Goal: Information Seeking & Learning: Find specific fact

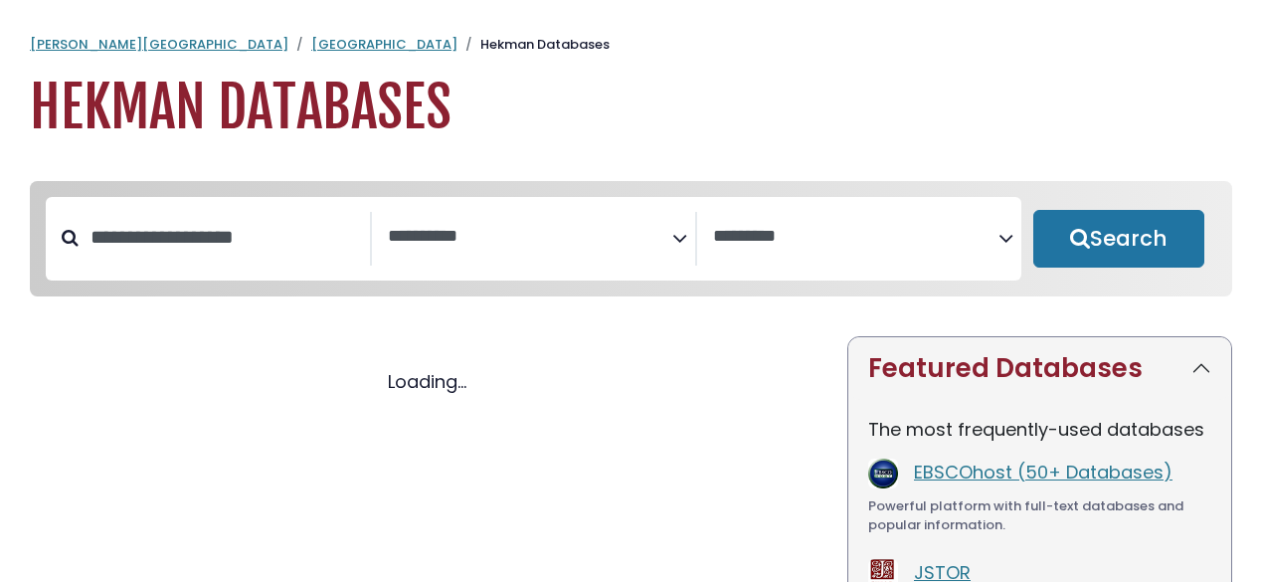
select select "Database Subject Filter"
select select "Database Vendors Filter"
select select "Database Subject Filter"
select select "Database Vendors Filter"
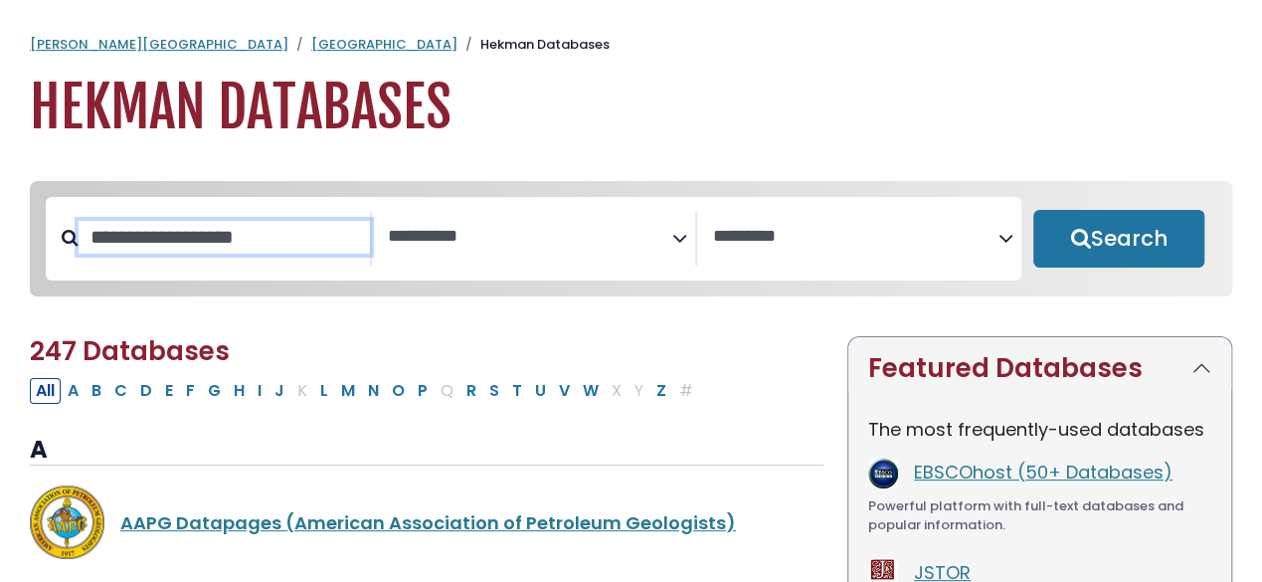
click at [181, 232] on input "Search database by title or keyword" at bounding box center [224, 237] width 291 height 33
type input "******"
click at [1033, 210] on button "Search" at bounding box center [1118, 239] width 171 height 58
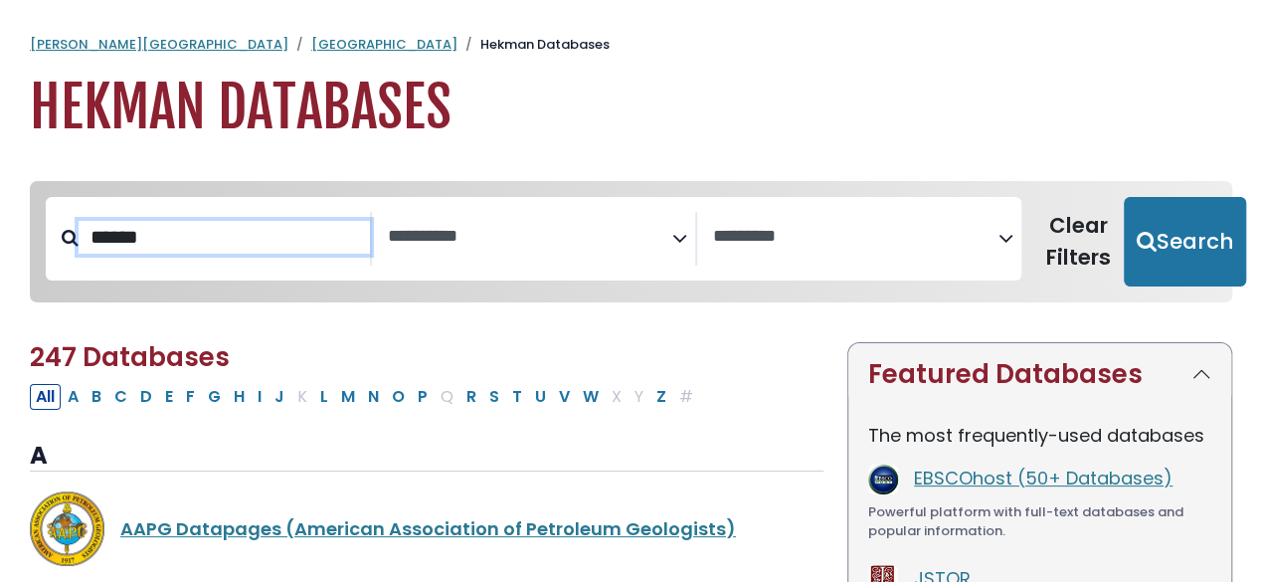
select select "Database Subject Filter"
select select "Database Vendors Filter"
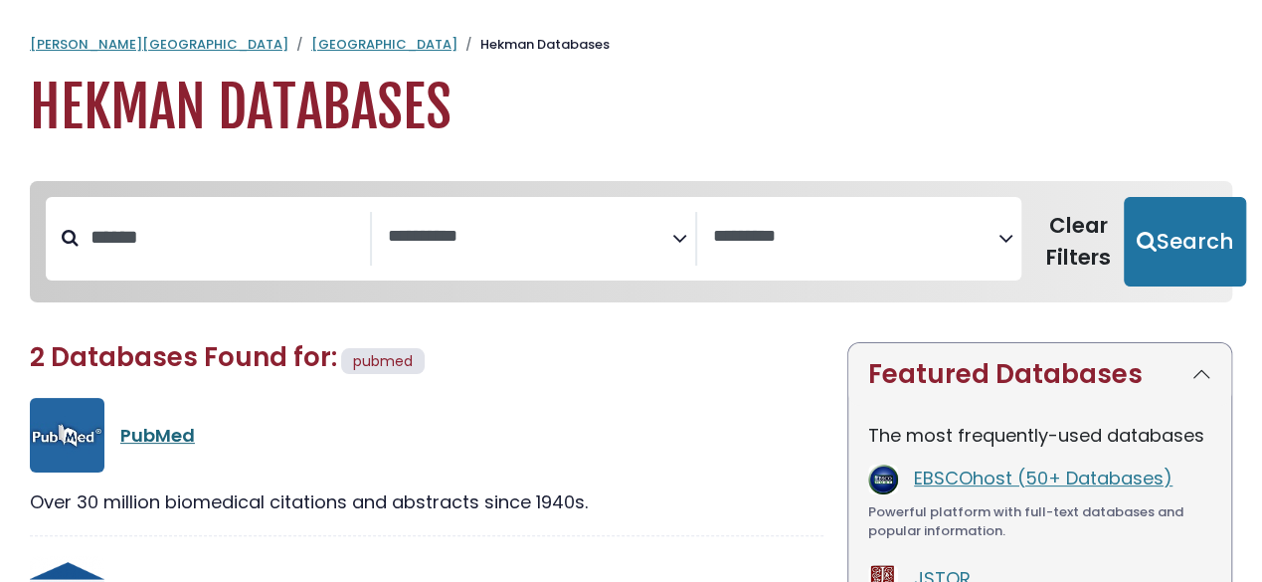
click at [153, 429] on link "PubMed" at bounding box center [157, 435] width 75 height 25
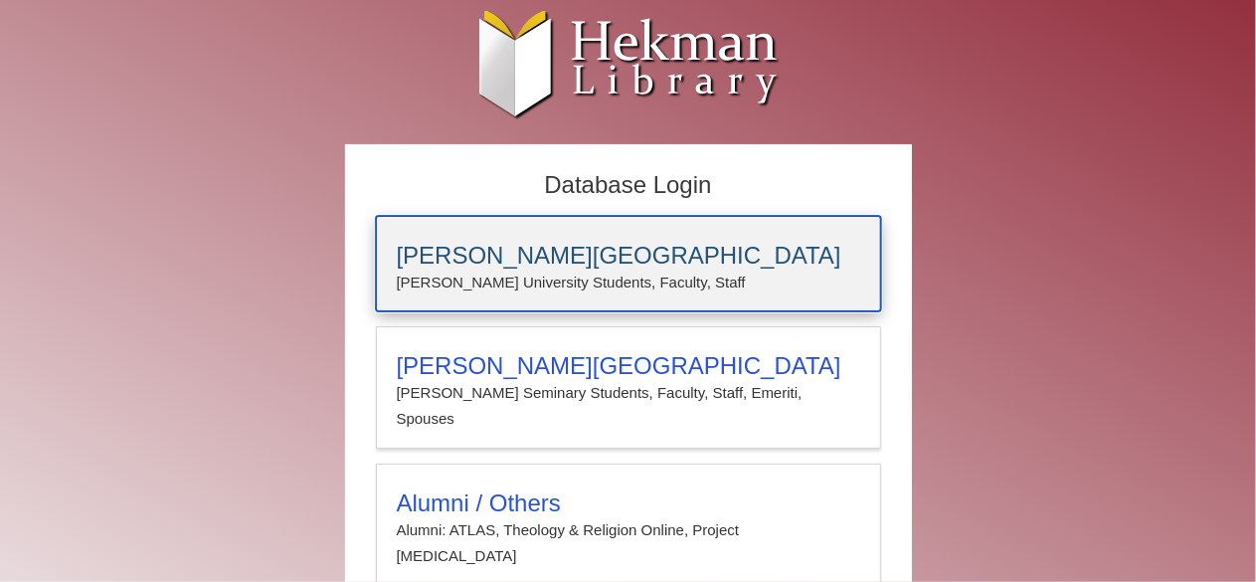
click at [575, 288] on p "Calvin University Students, Faculty, Staff" at bounding box center [628, 283] width 463 height 26
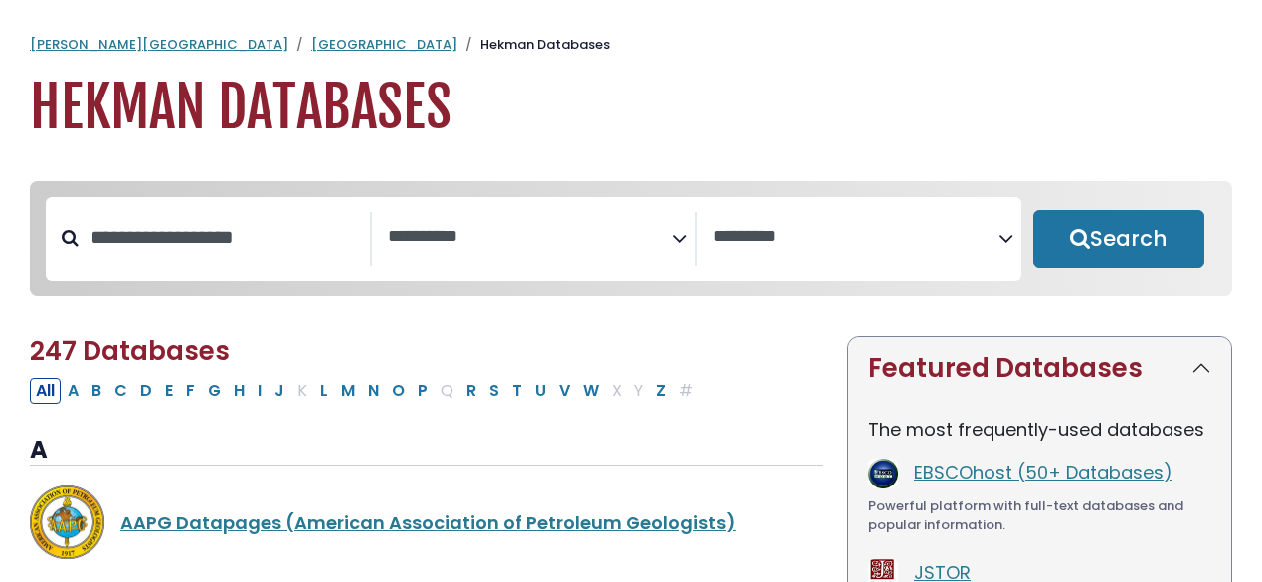
select select "Database Subject Filter"
select select "Database Vendors Filter"
click at [251, 224] on input "Search database by title or keyword" at bounding box center [224, 237] width 291 height 33
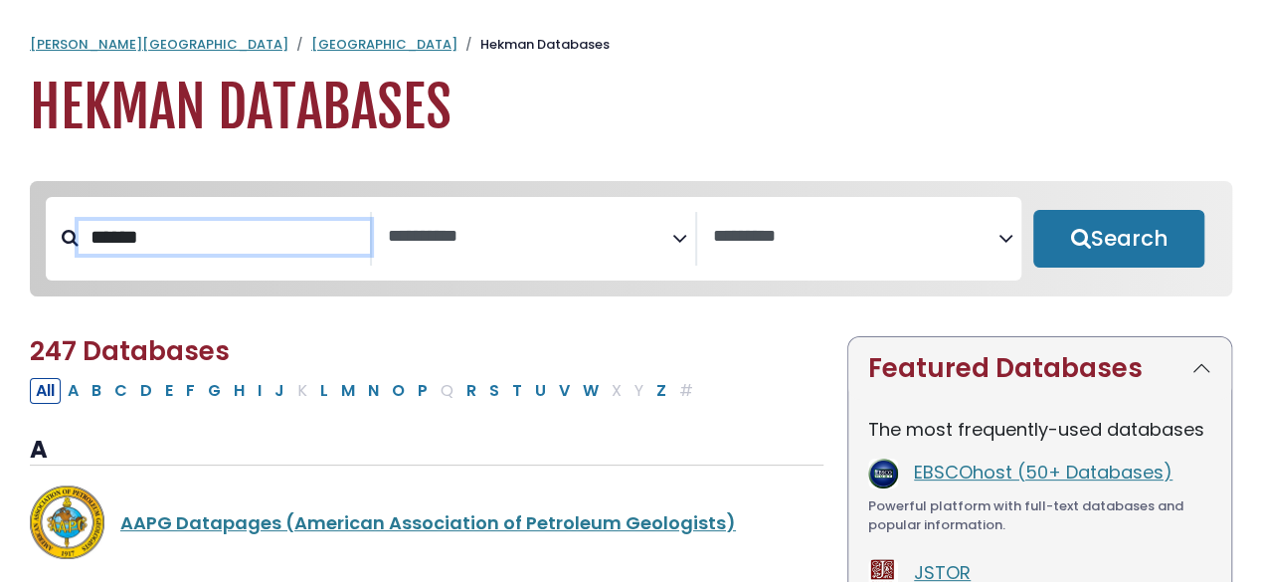
type input "******"
click at [1033, 210] on button "Search" at bounding box center [1118, 239] width 171 height 58
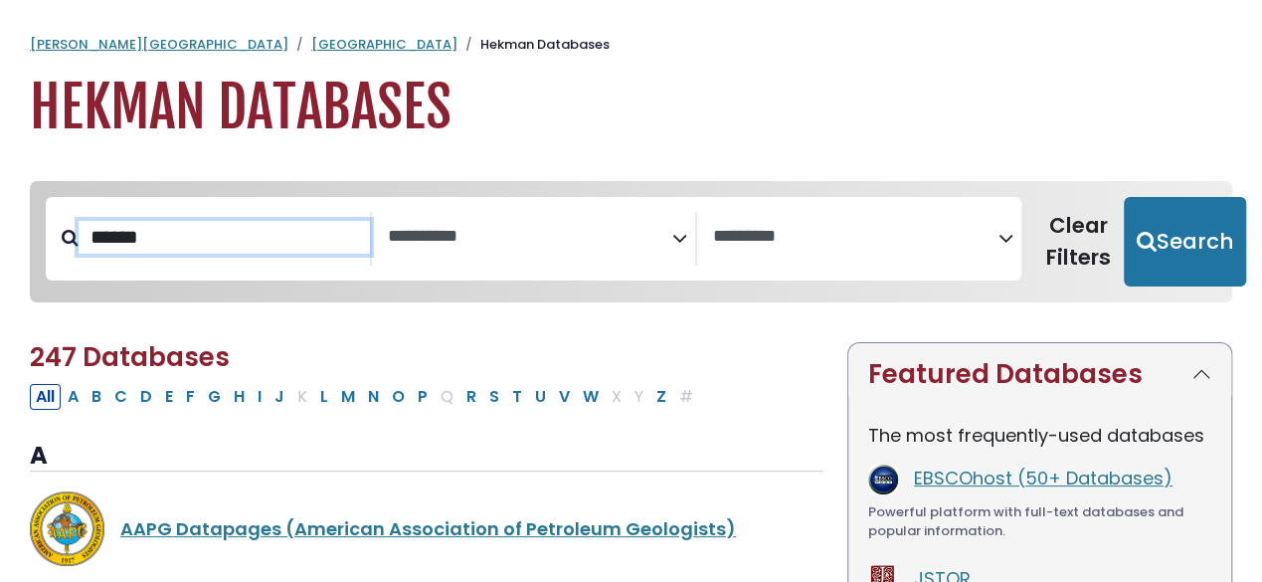
select select "Database Subject Filter"
select select "Database Vendors Filter"
